Goal: Navigation & Orientation: Understand site structure

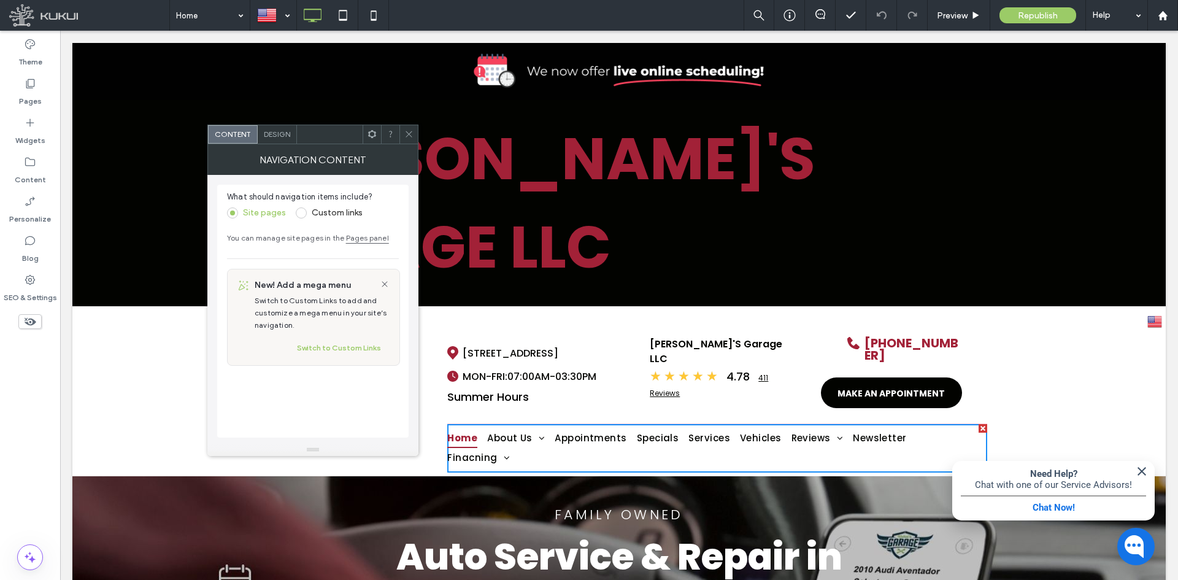
click at [285, 137] on span "Design" at bounding box center [277, 133] width 26 height 9
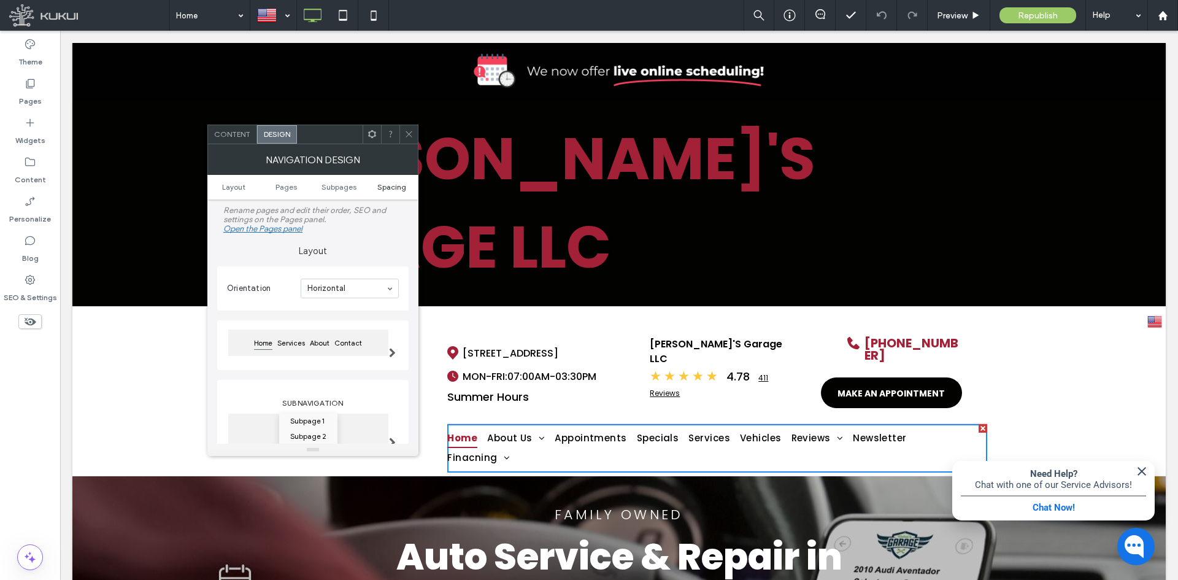
click at [390, 190] on span "Spacing" at bounding box center [391, 186] width 29 height 9
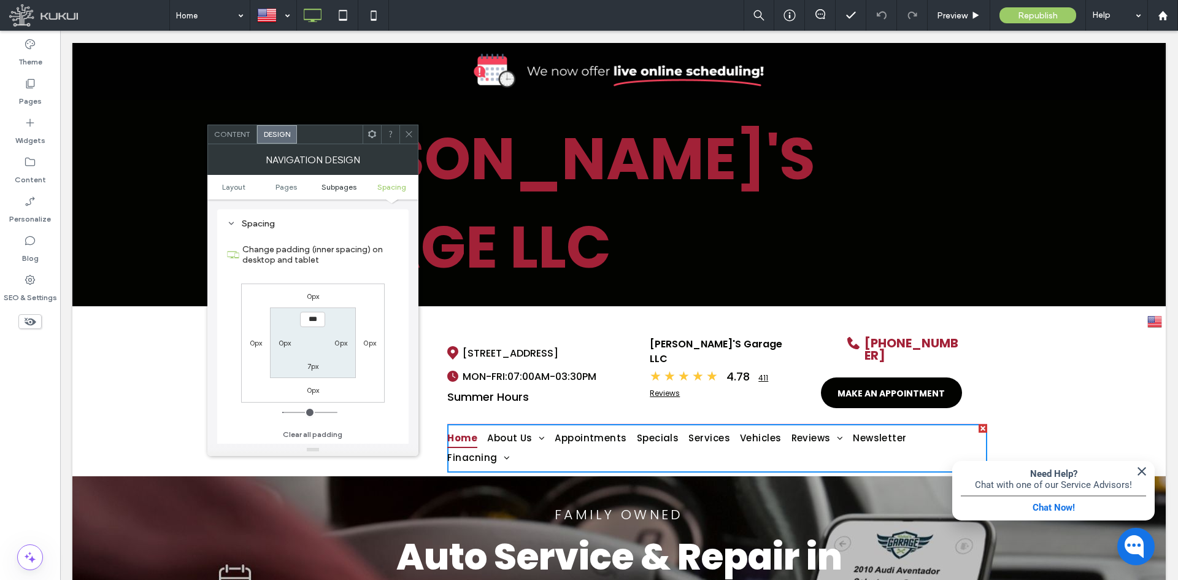
click at [345, 190] on span "Subpages" at bounding box center [339, 186] width 35 height 9
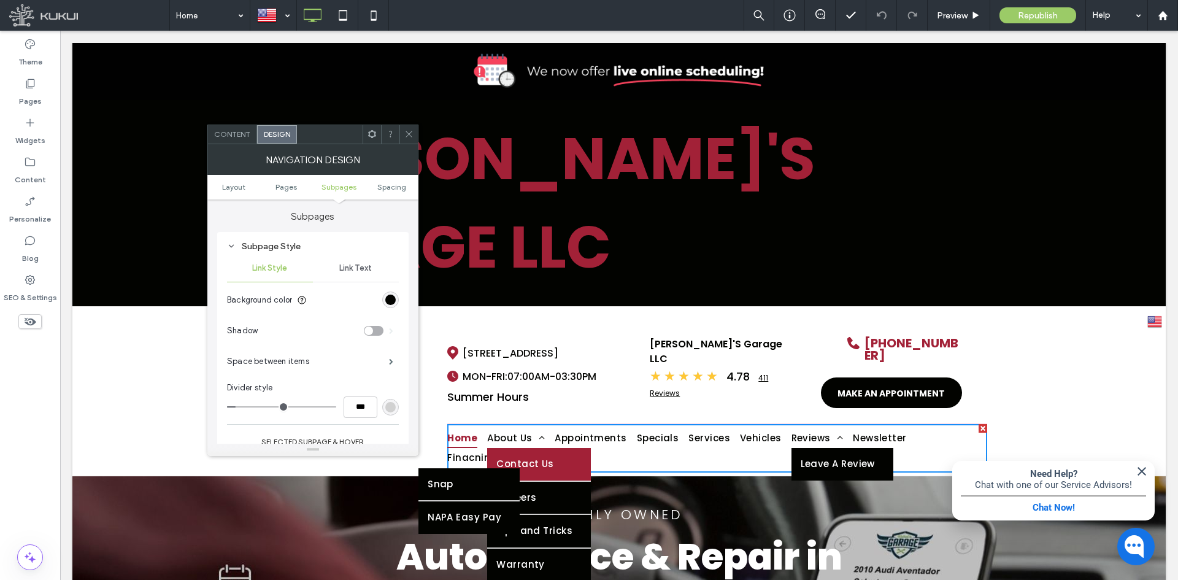
scroll to position [391, 0]
click at [280, 192] on ul "Layout Pages Subpages Spacing" at bounding box center [312, 187] width 211 height 25
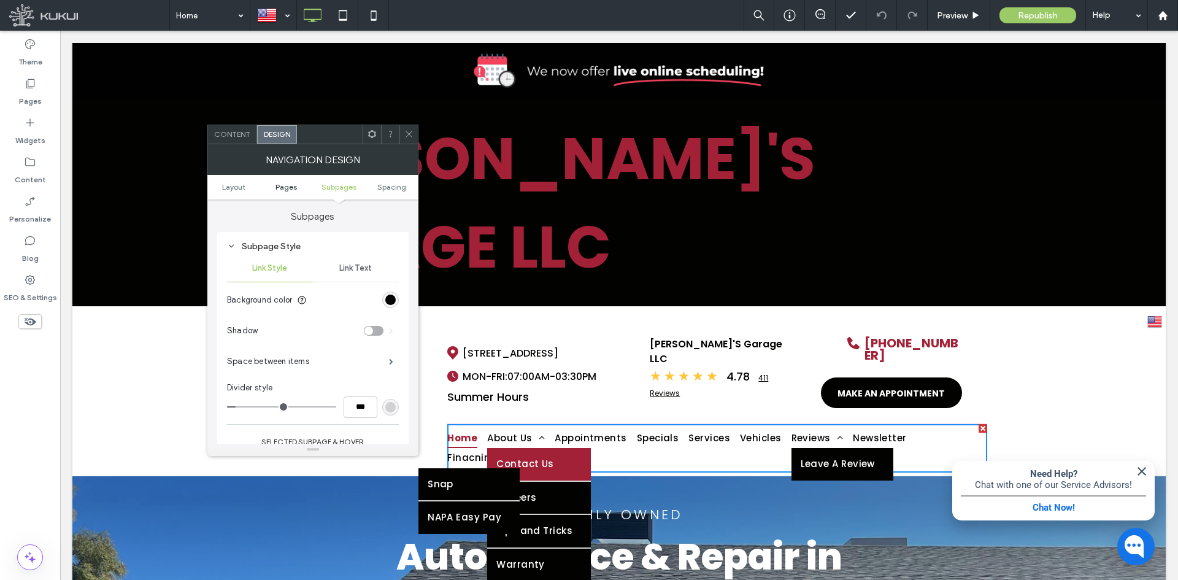
click at [287, 189] on span "Pages" at bounding box center [286, 186] width 21 height 9
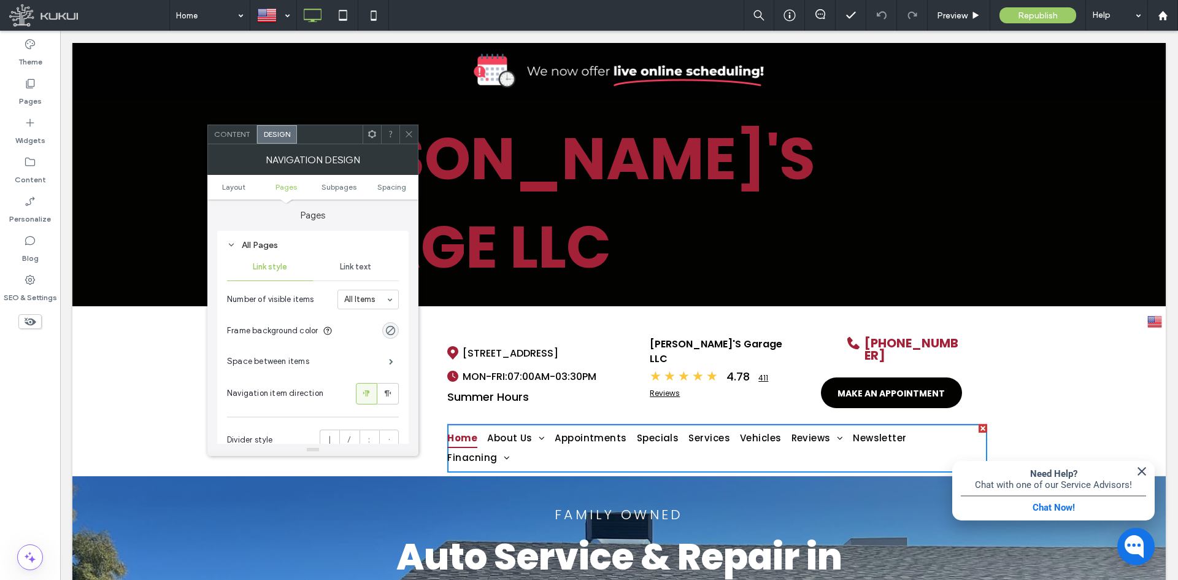
scroll to position [290, 0]
click at [407, 136] on icon at bounding box center [408, 133] width 9 height 9
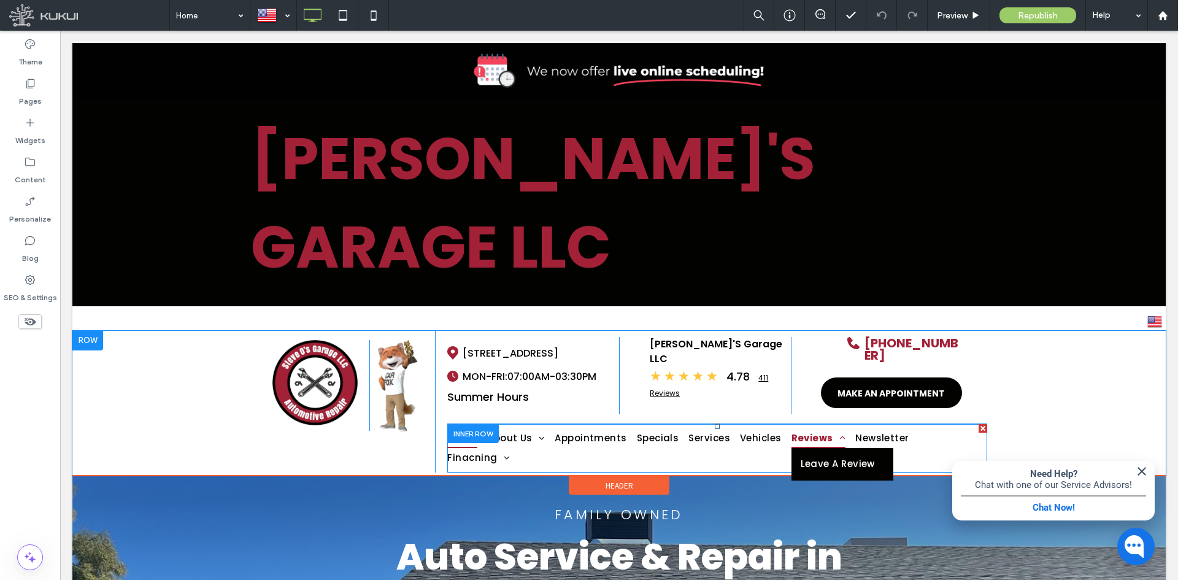
click at [792, 428] on span "Reviews" at bounding box center [819, 438] width 55 height 20
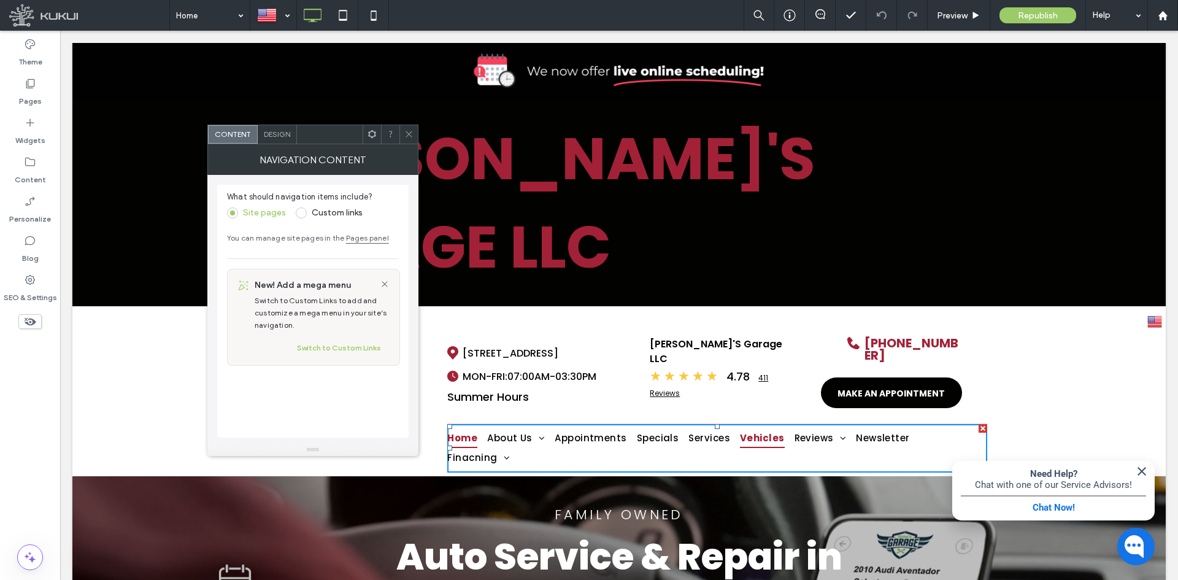
click at [744, 428] on span "Vehicles" at bounding box center [762, 438] width 45 height 20
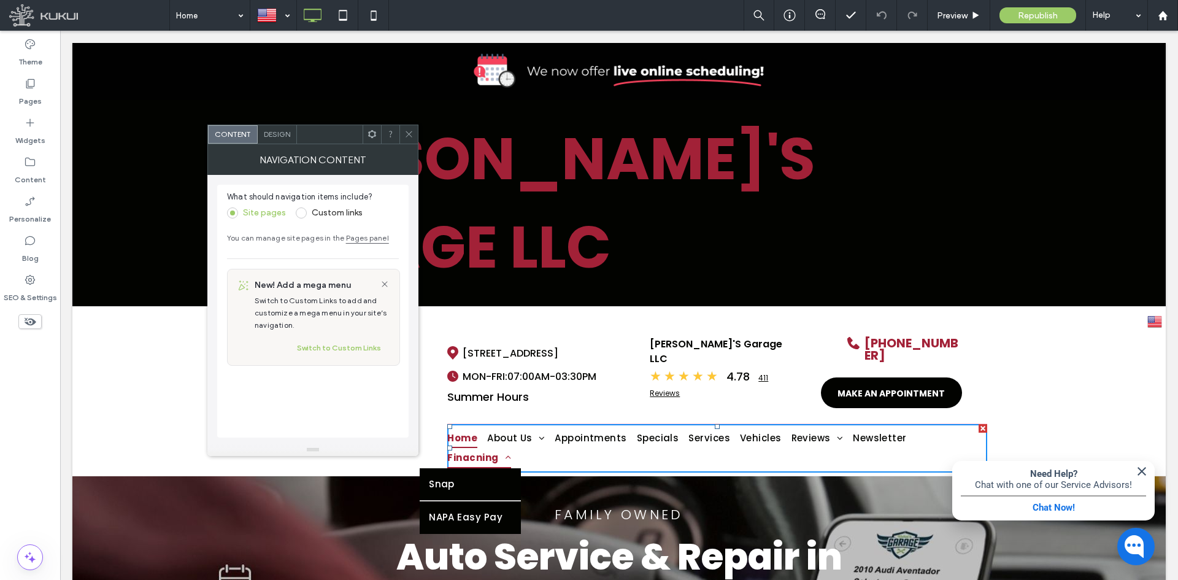
click at [511, 448] on span "Finacning" at bounding box center [479, 458] width 64 height 20
click at [38, 95] on label "Pages" at bounding box center [30, 98] width 23 height 17
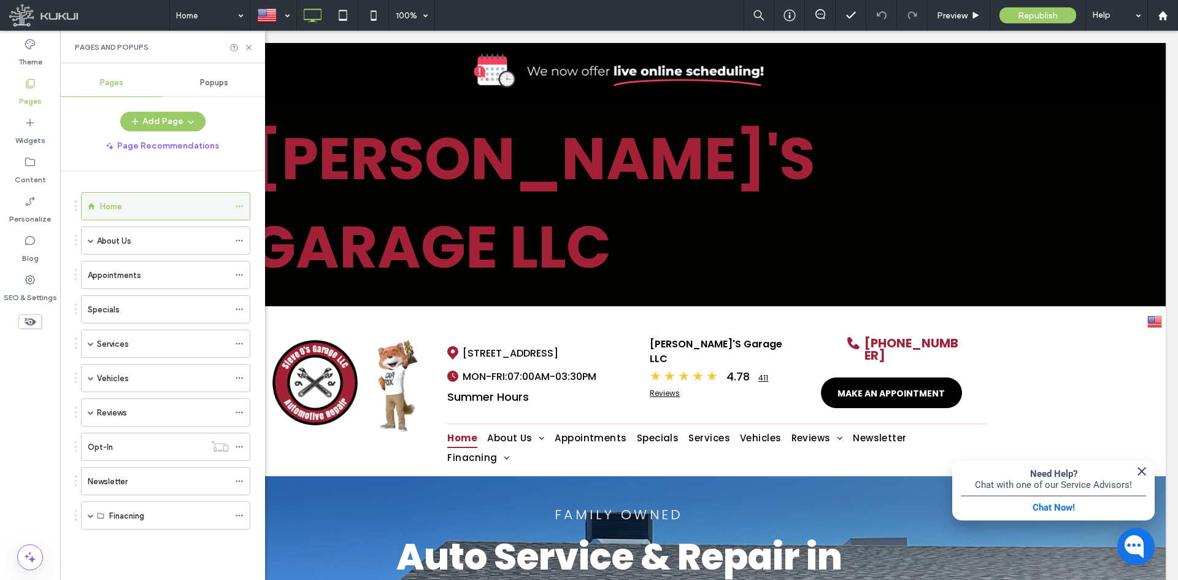
click at [241, 206] on icon at bounding box center [239, 206] width 9 height 9
click at [163, 211] on div "Home" at bounding box center [164, 206] width 129 height 13
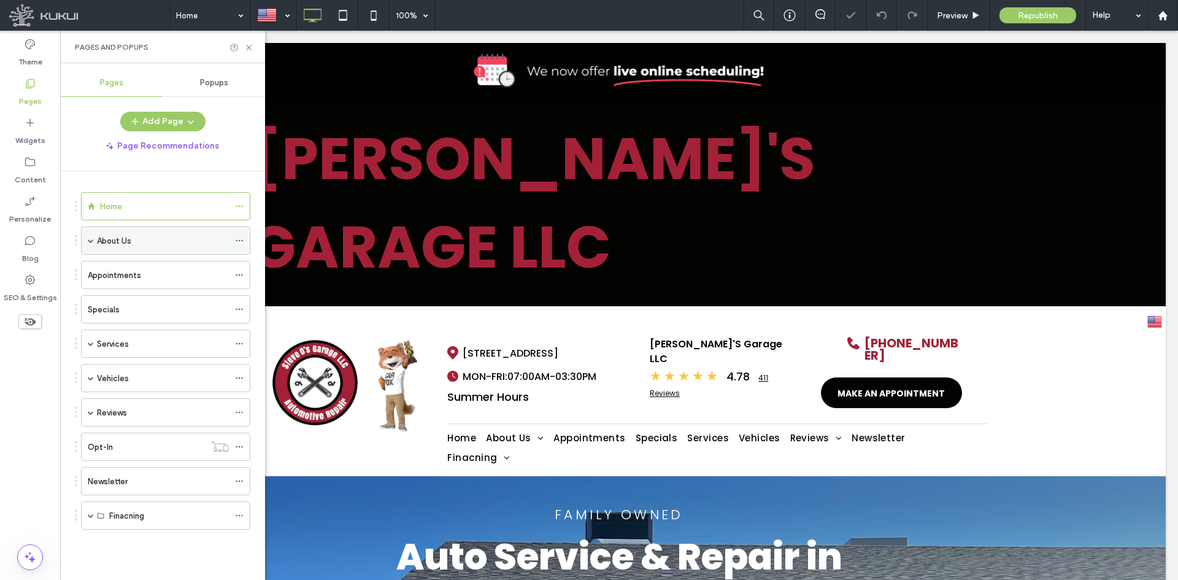
scroll to position [0, 0]
click at [253, 48] on icon at bounding box center [248, 47] width 9 height 9
